Goal: Information Seeking & Learning: Learn about a topic

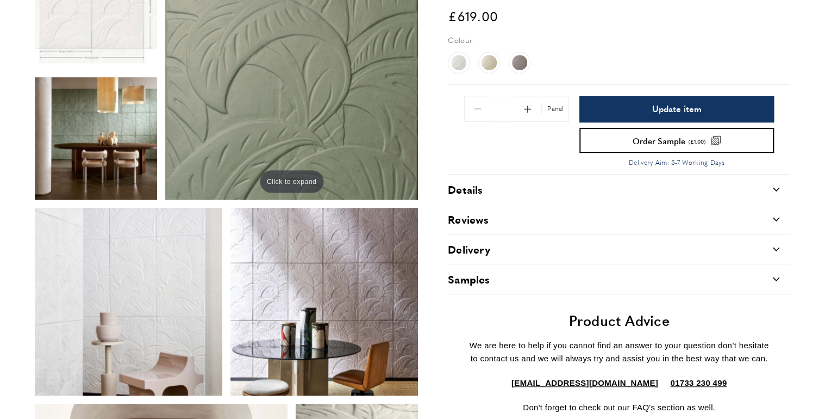
click at [613, 195] on div "Details carrat-down" at bounding box center [619, 188] width 342 height 29
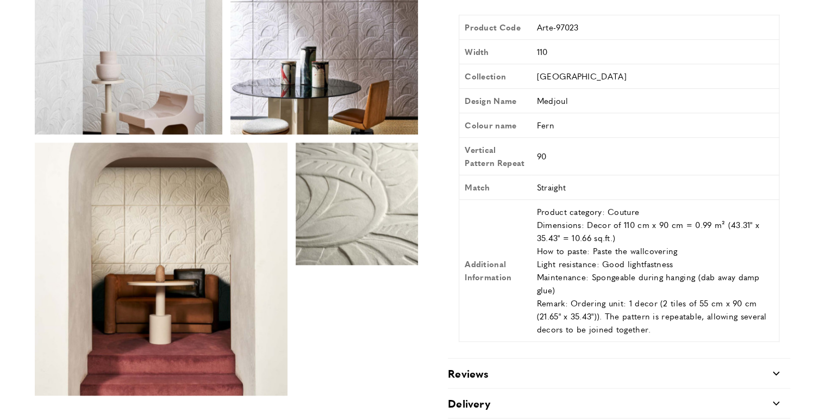
scroll to position [0, 459]
drag, startPoint x: 664, startPoint y: 287, endPoint x: 683, endPoint y: 287, distance: 19.0
click at [683, 287] on td "Product category: Couture Dimensions: Decor of 110 cm x 90 cm = 0.99 m² (43.31"…" at bounding box center [656, 270] width 248 height 142
drag, startPoint x: 683, startPoint y: 287, endPoint x: 662, endPoint y: 287, distance: 20.7
click at [661, 287] on td "Product category: Couture Dimensions: Decor of 110 cm x 90 cm = 0.99 m² (43.31"…" at bounding box center [656, 270] width 248 height 142
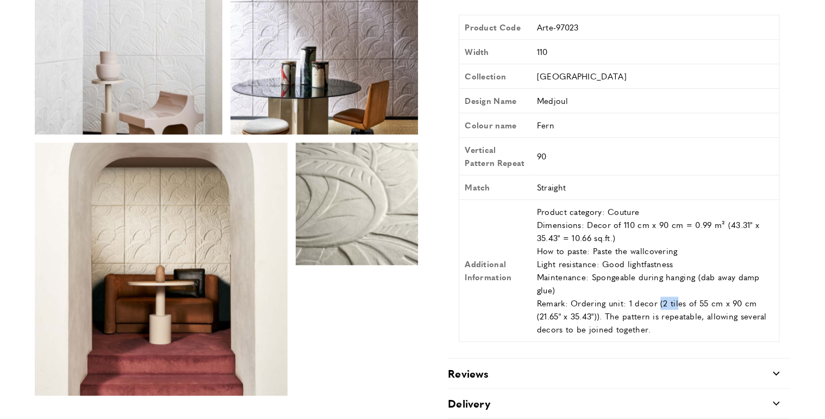
drag, startPoint x: 659, startPoint y: 287, endPoint x: 677, endPoint y: 286, distance: 17.9
click at [677, 286] on td "Product category: Couture Dimensions: Decor of 110 cm x 90 cm = 0.99 m² (43.31"…" at bounding box center [656, 270] width 248 height 142
drag, startPoint x: 677, startPoint y: 286, endPoint x: 671, endPoint y: 286, distance: 5.5
click at [671, 286] on td "Product category: Couture Dimensions: Decor of 110 cm x 90 cm = 0.99 m² (43.31"…" at bounding box center [656, 270] width 248 height 142
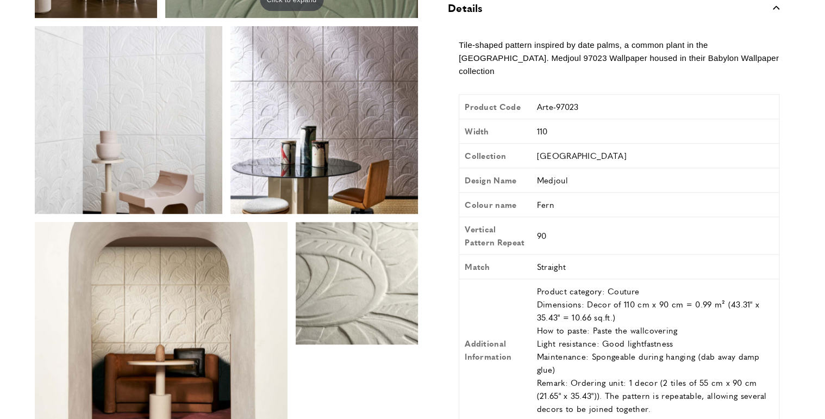
scroll to position [304, 0]
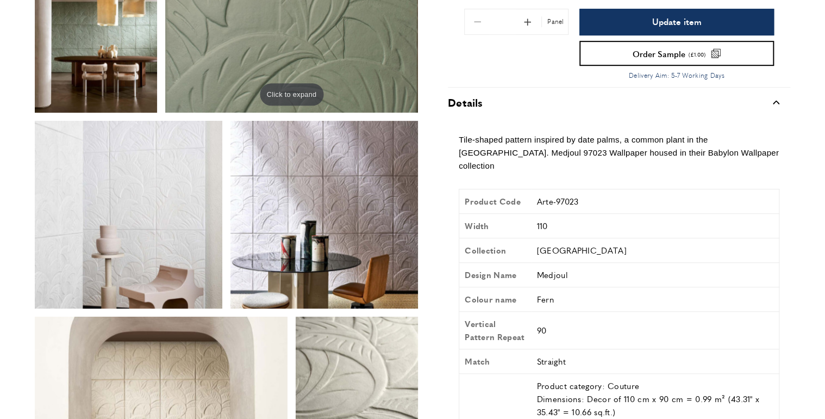
click at [322, 190] on img at bounding box center [324, 215] width 188 height 188
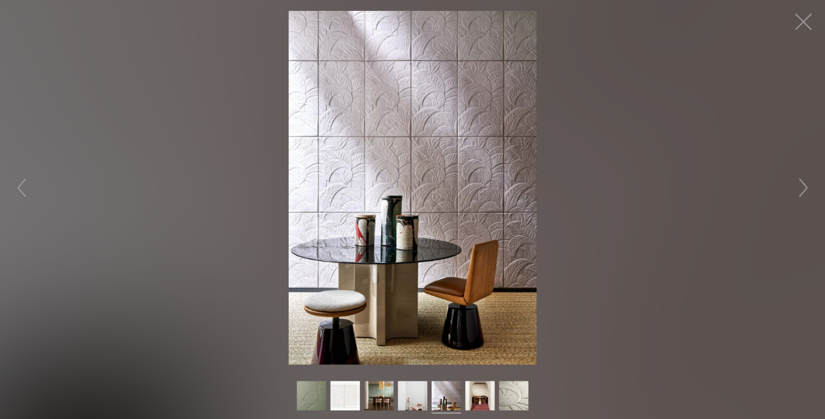
scroll to position [0, 611]
click at [800, 22] on button "button" at bounding box center [803, 21] width 33 height 33
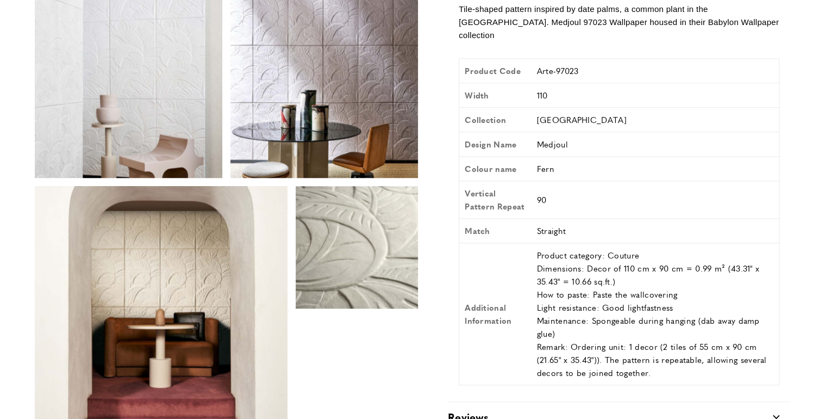
scroll to position [0, 2599]
